Goal: Task Accomplishment & Management: Complete application form

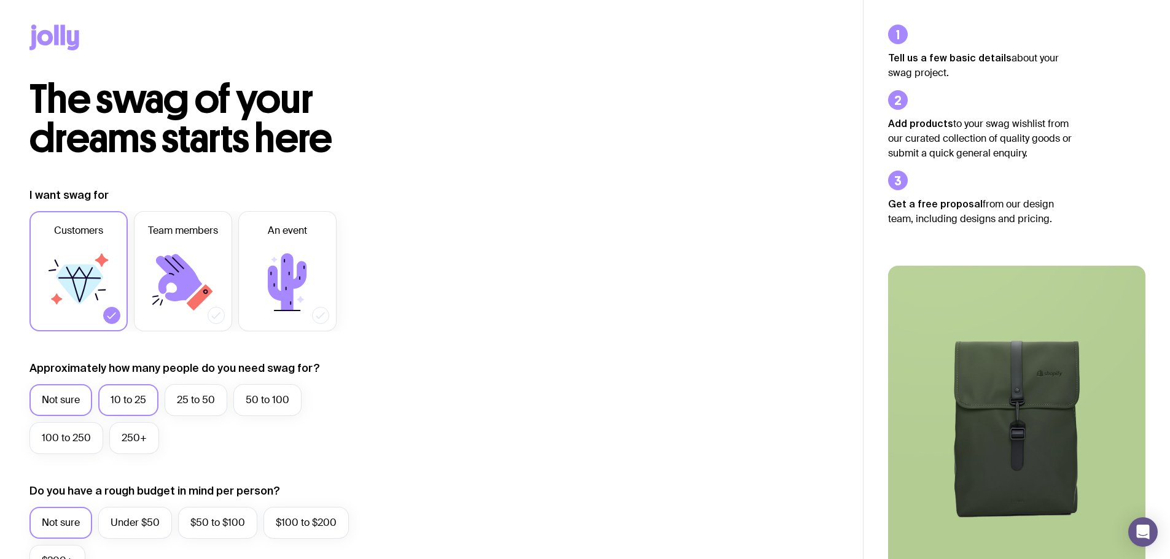
click at [117, 403] on label "10 to 25" at bounding box center [128, 400] width 60 height 32
click at [0, 0] on input "10 to 25" at bounding box center [0, 0] width 0 height 0
click at [195, 521] on label "$50 to $100" at bounding box center [217, 523] width 79 height 32
click at [0, 0] on input "$50 to $100" at bounding box center [0, 0] width 0 height 0
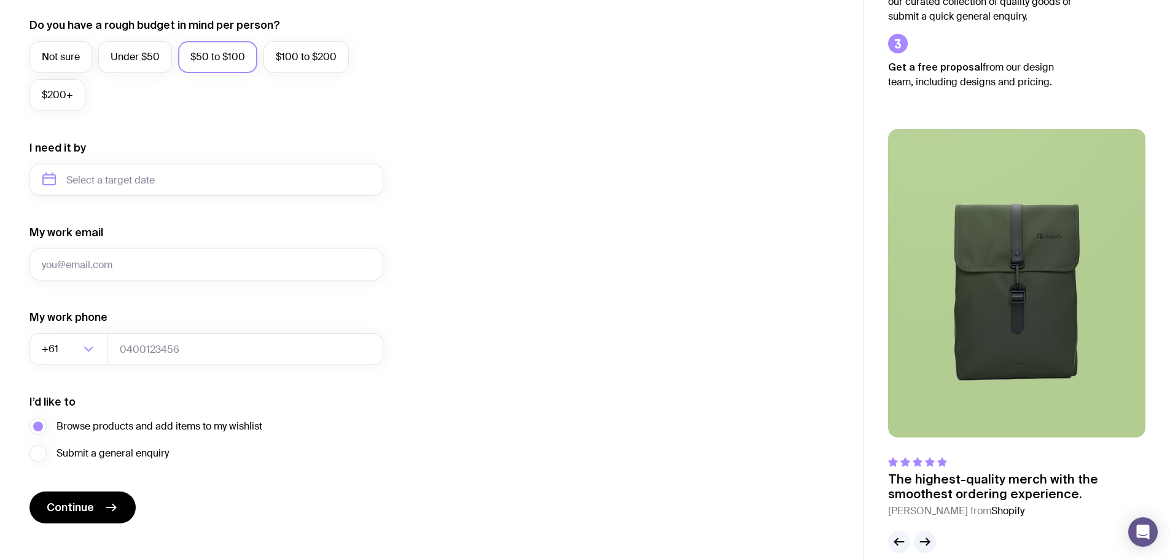
scroll to position [485, 0]
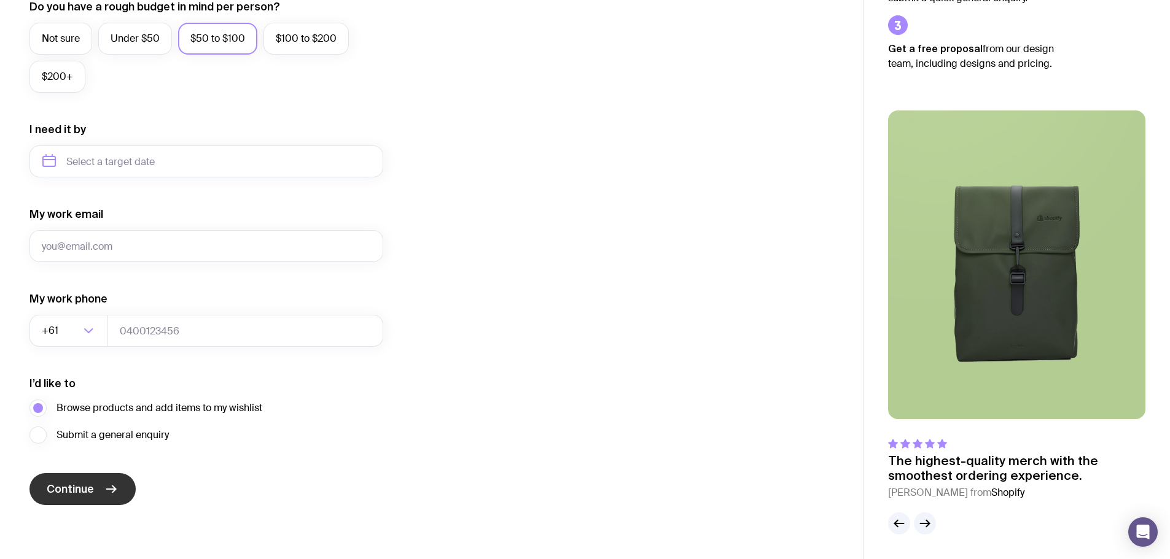
click at [63, 493] on span "Continue" at bounding box center [70, 489] width 47 height 15
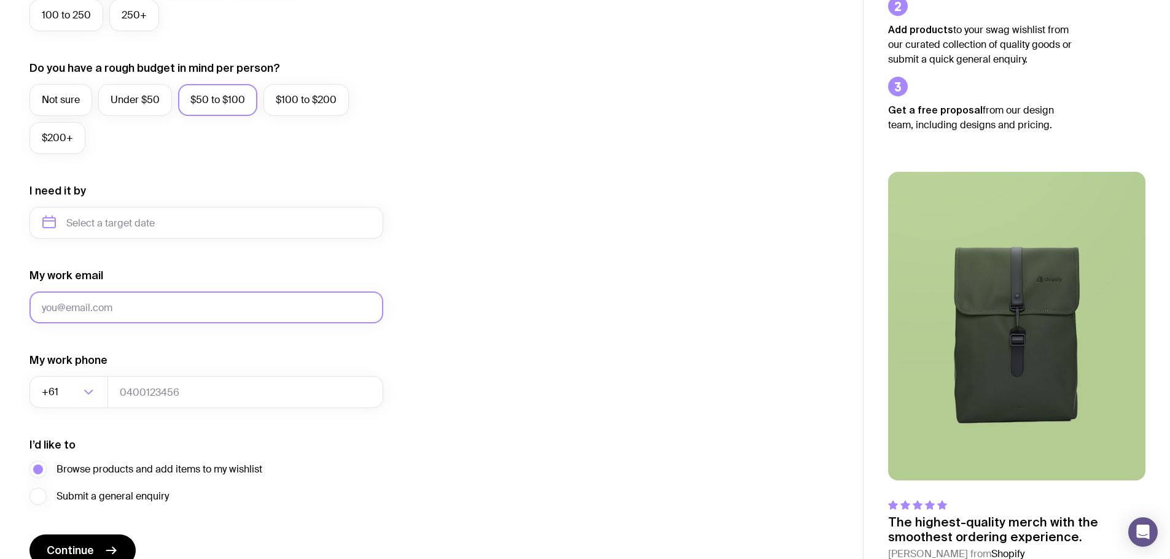
scroll to position [430, 0]
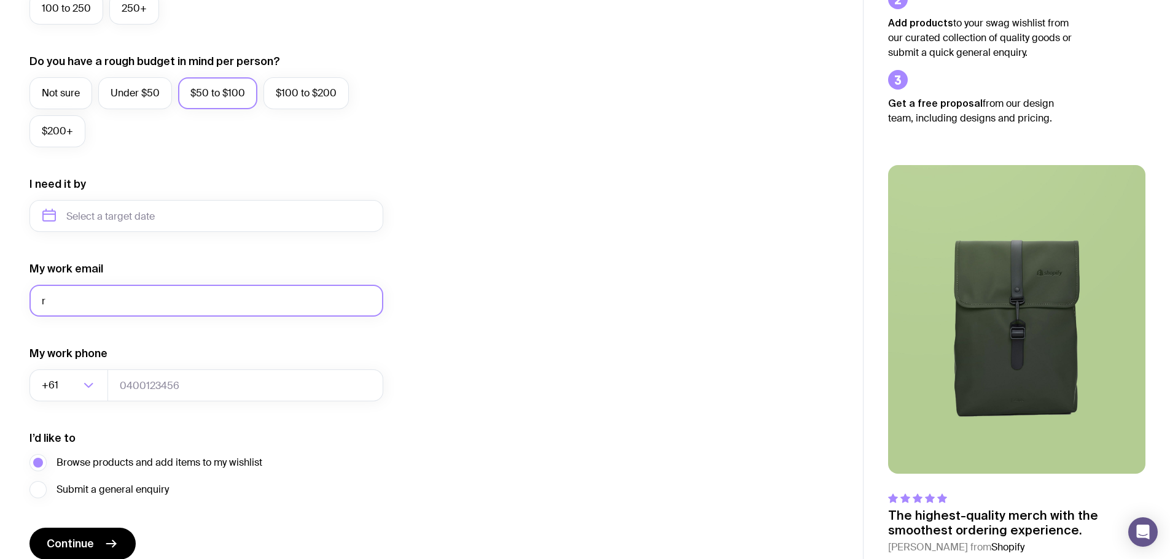
type input "[EMAIL_ADDRESS][DOMAIN_NAME]"
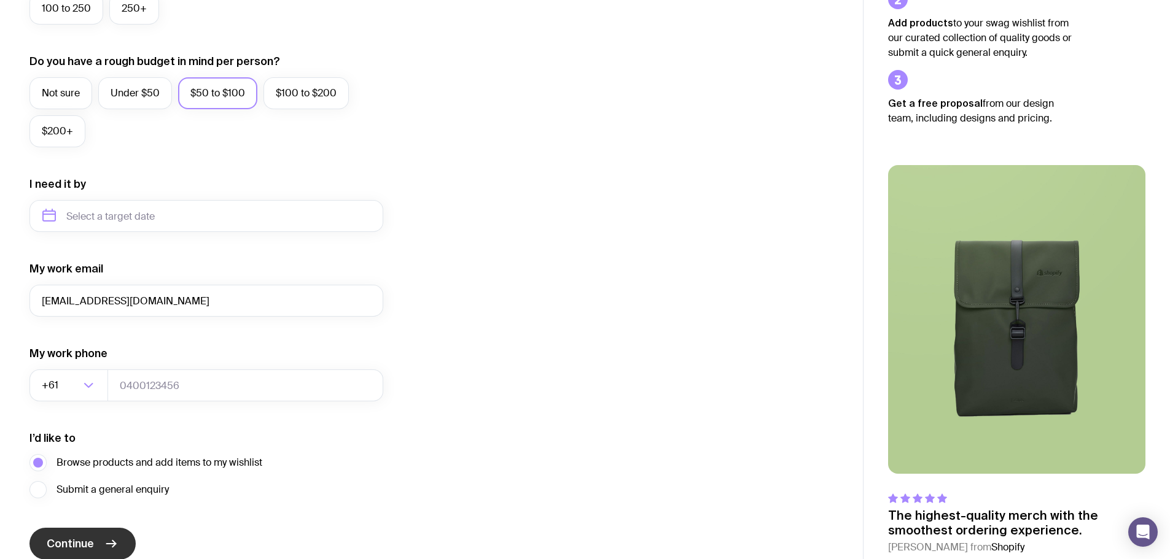
click at [77, 536] on button "Continue" at bounding box center [82, 544] width 106 height 32
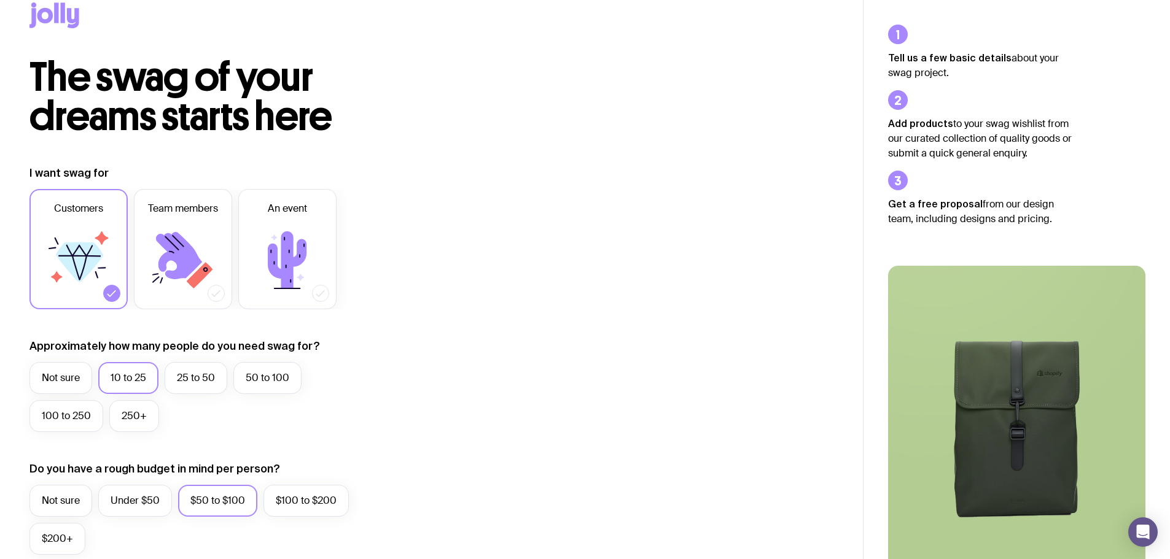
scroll to position [0, 0]
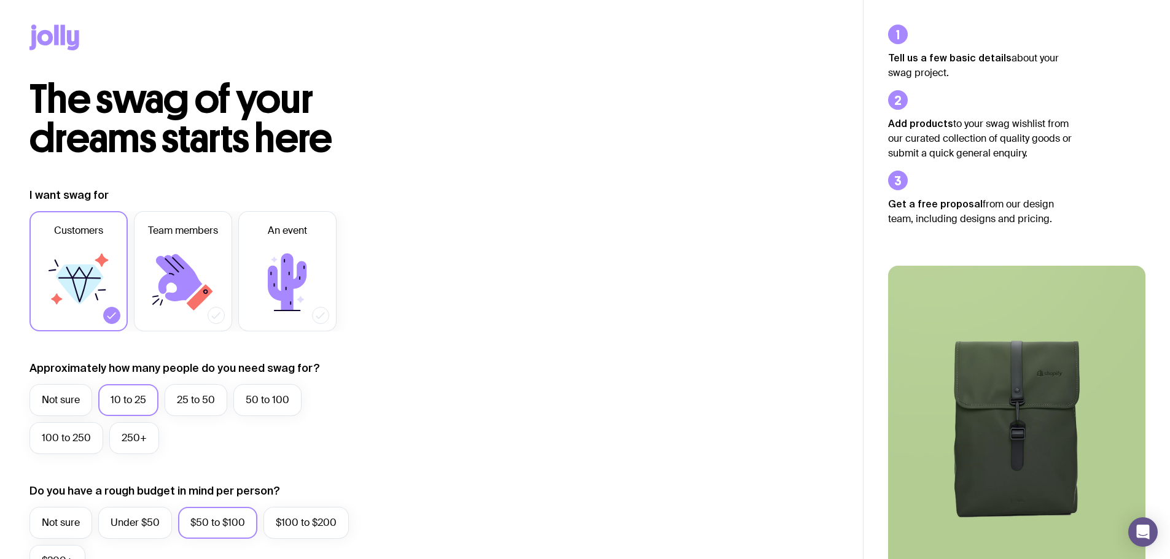
type input "402"
click at [60, 39] on icon at bounding box center [54, 38] width 50 height 26
